Goal: Communication & Community: Answer question/provide support

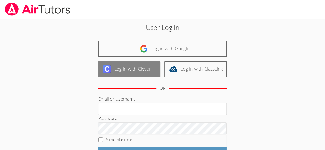
click at [137, 70] on link "Log in with Clever" at bounding box center [129, 69] width 62 height 16
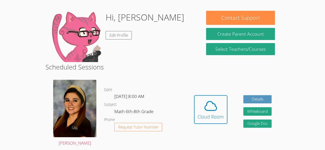
scroll to position [39, 0]
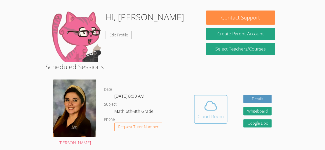
click at [213, 112] on icon at bounding box center [210, 106] width 14 height 14
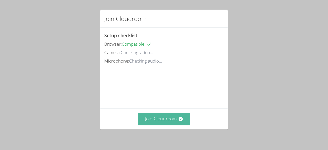
click at [164, 116] on button "Join Cloudroom" at bounding box center [164, 119] width 53 height 13
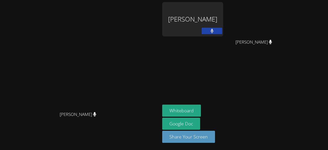
click at [119, 53] on video at bounding box center [80, 65] width 77 height 88
click at [119, 104] on video at bounding box center [80, 65] width 77 height 88
click at [214, 29] on icon at bounding box center [212, 31] width 3 height 4
click at [215, 29] on icon at bounding box center [212, 31] width 5 height 4
click at [119, 59] on video at bounding box center [80, 65] width 77 height 88
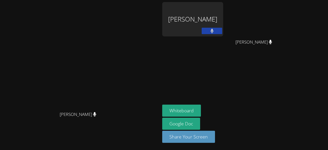
click at [119, 59] on video at bounding box center [80, 65] width 77 height 88
click at [119, 90] on video at bounding box center [80, 65] width 77 height 88
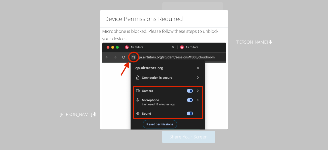
click at [246, 39] on div "Device Permissions Required Microphone is blocked . Please follow these steps t…" at bounding box center [164, 75] width 328 height 150
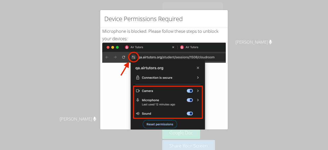
click at [150, 119] on img at bounding box center [164, 101] width 124 height 116
click at [92, 100] on div "Device Permissions Required Microphone is blocked . Please follow these steps t…" at bounding box center [164, 75] width 328 height 150
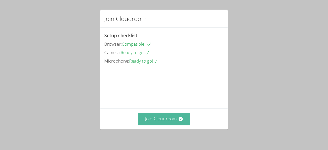
click at [153, 118] on button "Join Cloudroom" at bounding box center [164, 119] width 53 height 13
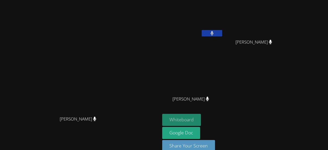
click at [201, 120] on button "Whiteboard" at bounding box center [181, 120] width 39 height 12
